Goal: Task Accomplishment & Management: Manage account settings

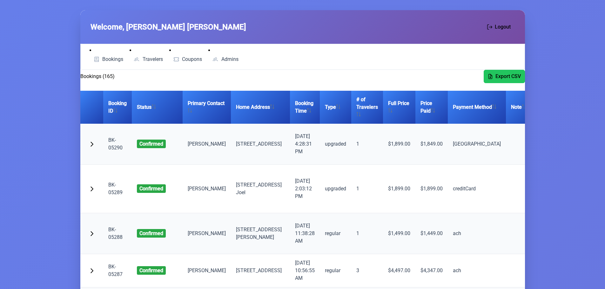
click at [114, 147] on link "BK-05290" at bounding box center [115, 144] width 14 height 14
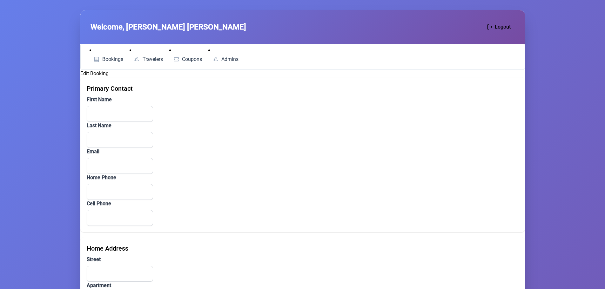
type input "Shmiel"
type input "Lev"
type input "mygluck101@gmail.com"
type input "(020) 880-07157"
type input "(075) 154-87834"
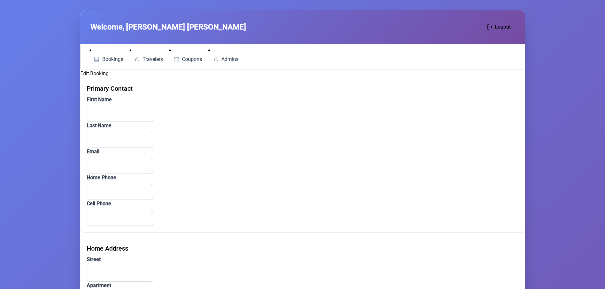
type input "3 Moundfield Road"
type input "[GEOGRAPHIC_DATA]"
type input "England"
type input "N16 6DT"
type textarea "ביטע לייגן צוזאמען אין איין צומער מיט מיין טאטע"
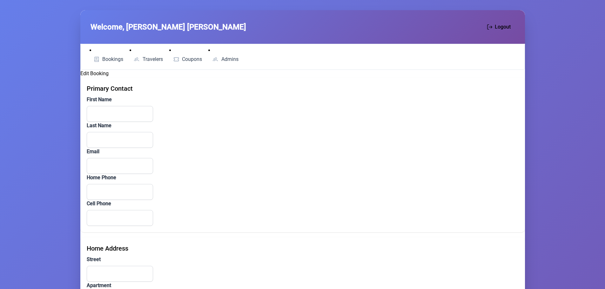
type input "[GEOGRAPHIC_DATA]"
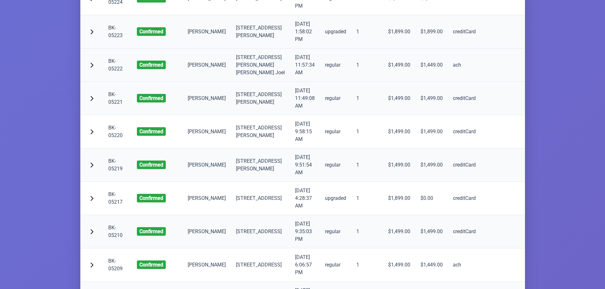
click at [118, 72] on link "BK-05222" at bounding box center [115, 65] width 14 height 14
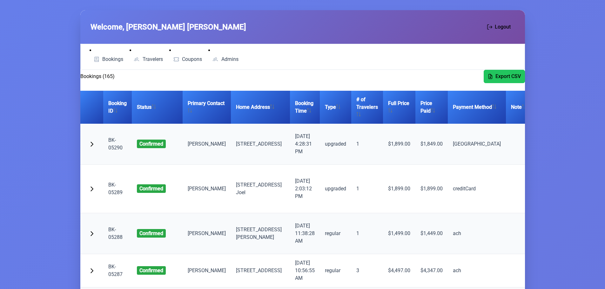
click at [145, 54] on li "Travelers" at bounding box center [148, 56] width 37 height 18
click at [148, 58] on span "Travelers" at bounding box center [153, 59] width 20 height 5
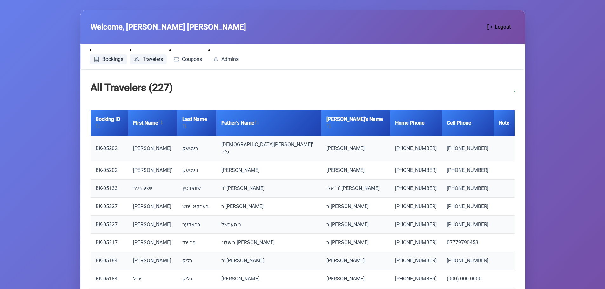
click at [104, 57] on span "Bookings" at bounding box center [112, 59] width 21 height 5
